Goal: Download file/media

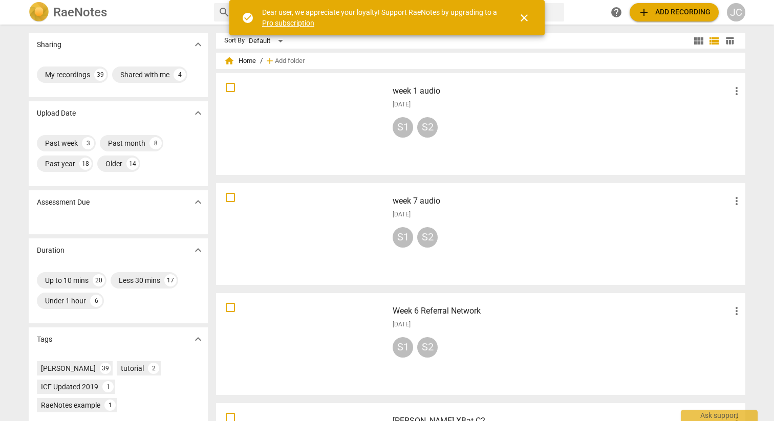
click at [660, 18] on button "add Add recording" at bounding box center [673, 12] width 89 height 18
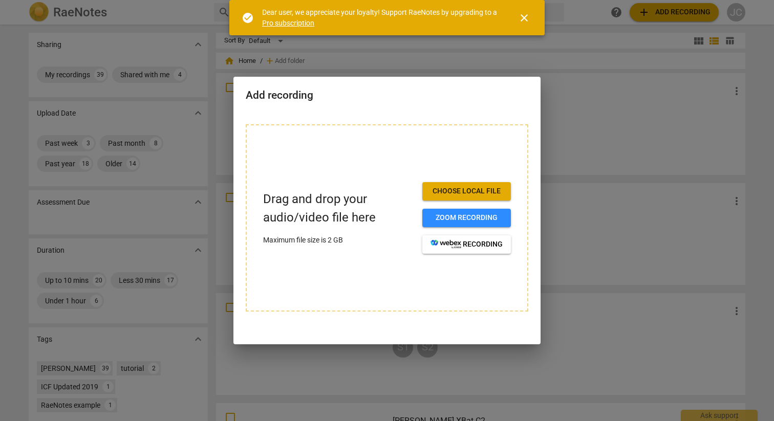
click at [487, 190] on span "Choose local file" at bounding box center [466, 191] width 72 height 10
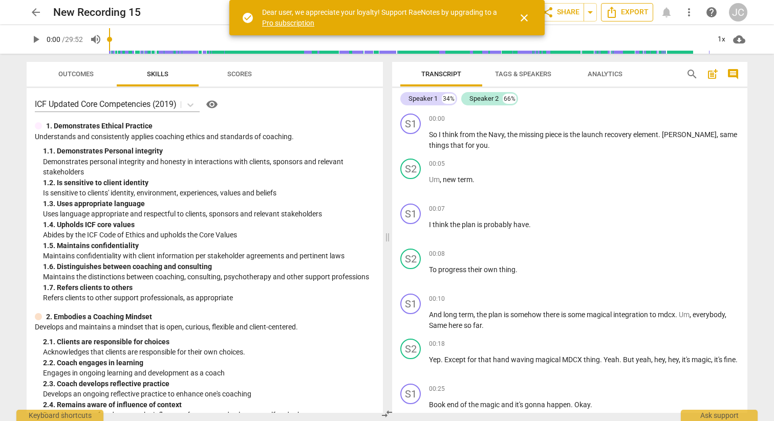
click at [623, 11] on span "Export" at bounding box center [626, 12] width 43 height 12
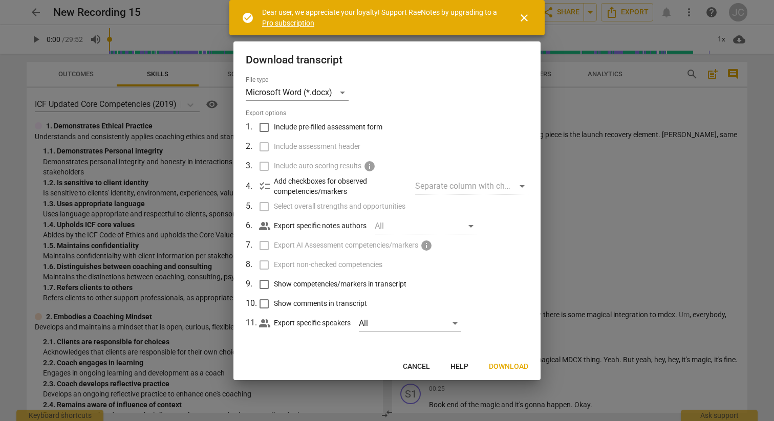
click at [512, 368] on span "Download" at bounding box center [508, 367] width 39 height 10
